Goal: Task Accomplishment & Management: Manage account settings

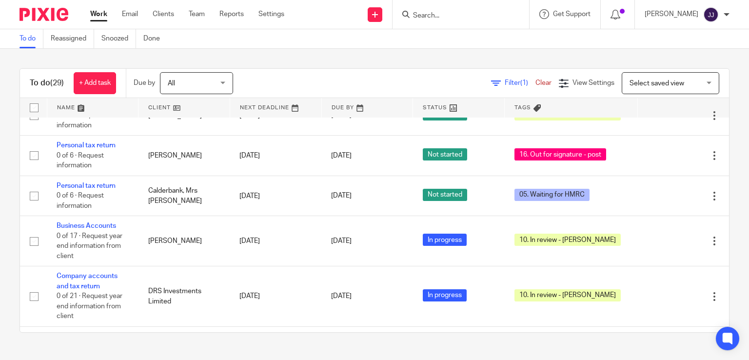
scroll to position [1298, 0]
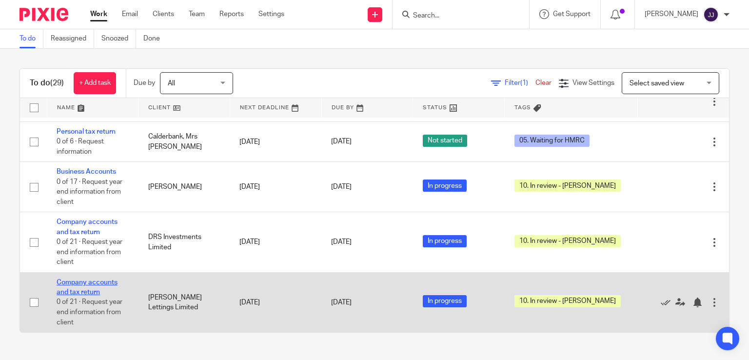
click at [99, 279] on link "Company accounts and tax return" at bounding box center [87, 287] width 61 height 17
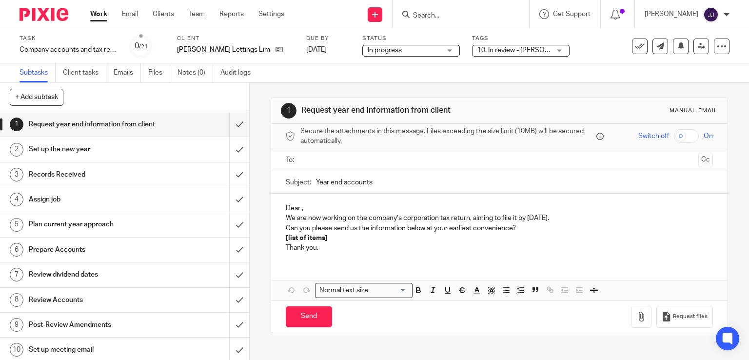
click at [477, 52] on span "10. In review - [PERSON_NAME]" at bounding box center [525, 50] width 97 height 7
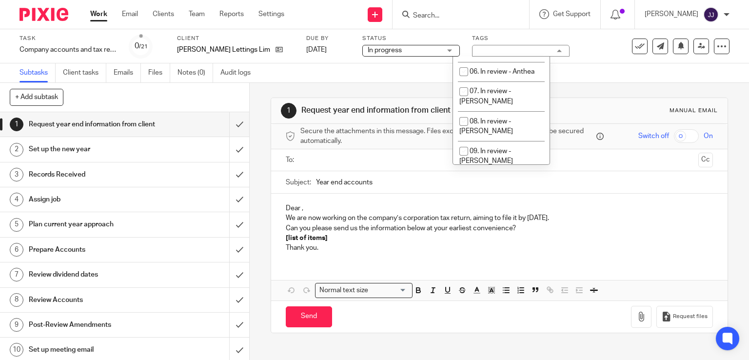
scroll to position [188, 0]
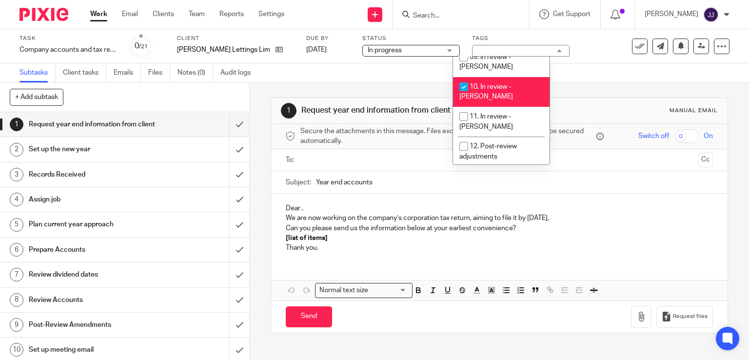
click at [504, 78] on li "10. In review - [PERSON_NAME]" at bounding box center [501, 92] width 97 height 30
checkbox input "false"
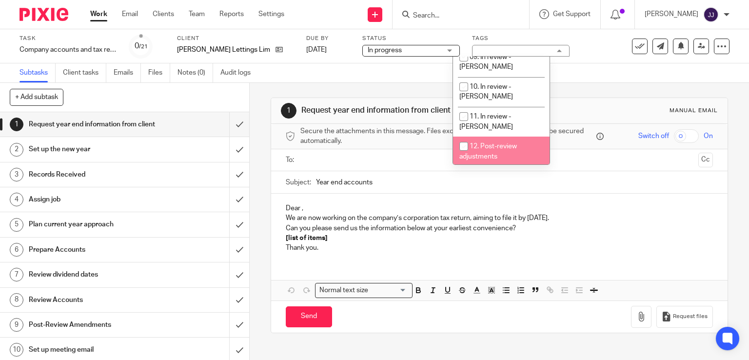
click at [497, 143] on span "12. Post-review adjustments" at bounding box center [488, 151] width 58 height 17
checkbox input "true"
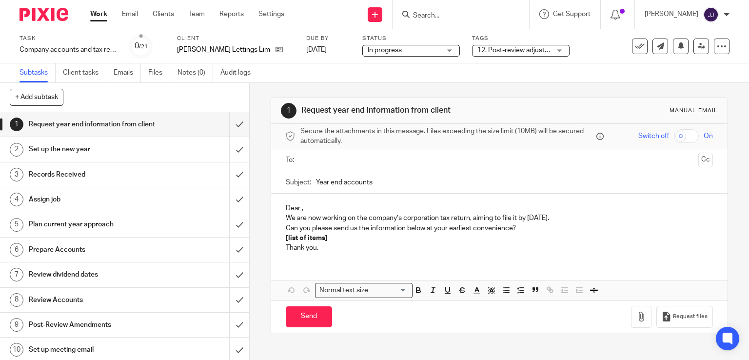
click at [100, 19] on link "Work" at bounding box center [98, 14] width 17 height 10
